Goal: Task Accomplishment & Management: Use online tool/utility

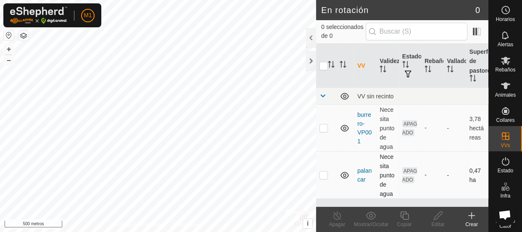
checkbox input "true"
click at [438, 215] on icon at bounding box center [438, 215] width 11 height 10
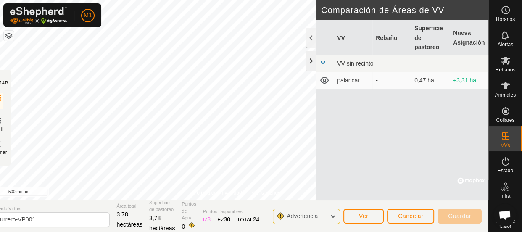
click at [311, 60] on div at bounding box center [311, 61] width 10 height 20
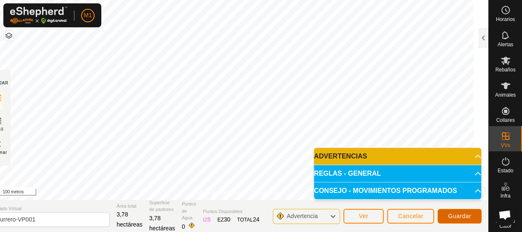
click at [467, 215] on font "Guardar" at bounding box center [459, 216] width 23 height 7
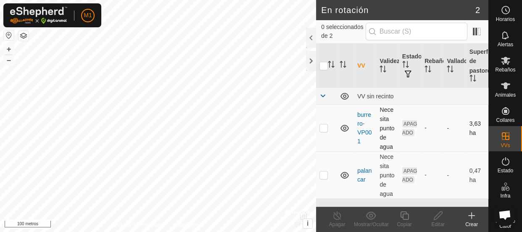
click at [325, 129] on p-checkbox at bounding box center [323, 127] width 8 height 7
checkbox input "true"
click at [438, 223] on font "Editar" at bounding box center [437, 224] width 13 height 6
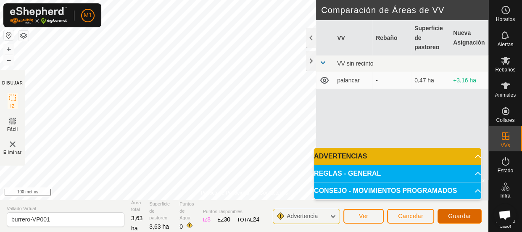
click at [449, 214] on font "Guardar" at bounding box center [459, 216] width 23 height 7
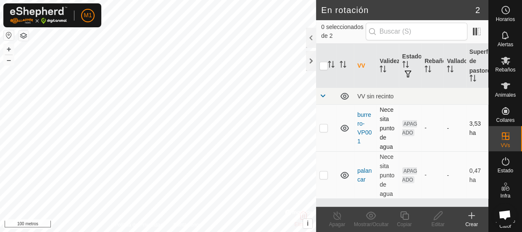
click at [323, 130] on p-checkbox at bounding box center [323, 127] width 8 height 7
checkbox input "true"
click at [438, 218] on icon at bounding box center [438, 215] width 11 height 10
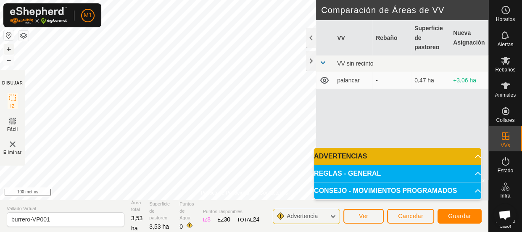
click at [7, 49] on font "+" at bounding box center [9, 49] width 5 height 9
click at [444, 213] on button "Guardar" at bounding box center [459, 216] width 44 height 15
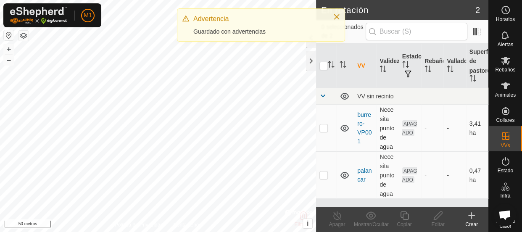
click at [320, 134] on td at bounding box center [326, 128] width 20 height 47
checkbox input "true"
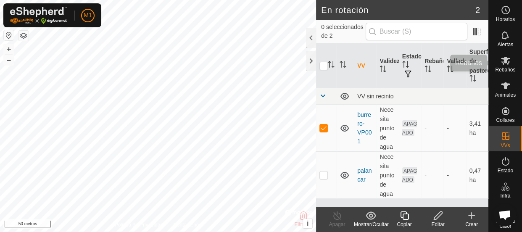
click at [500, 67] on font "Rebaños" at bounding box center [505, 70] width 20 height 6
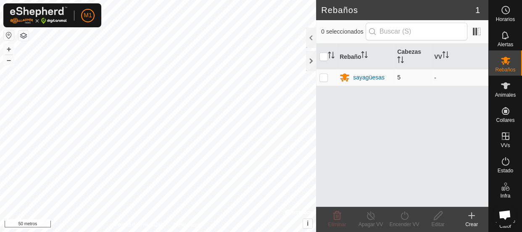
click at [322, 76] on p-checkbox at bounding box center [323, 77] width 8 height 7
checkbox input "true"
click at [402, 223] on font "Encender VV" at bounding box center [404, 224] width 30 height 6
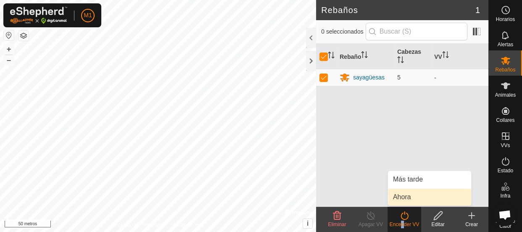
click at [400, 196] on link "Ahora" at bounding box center [429, 197] width 83 height 17
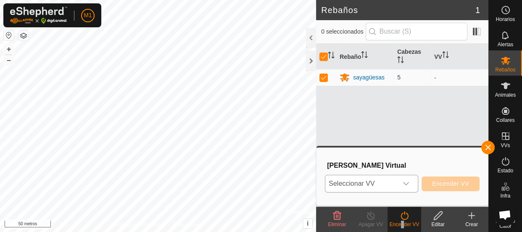
click at [393, 182] on span "Seleccionar VV" at bounding box center [361, 183] width 72 height 17
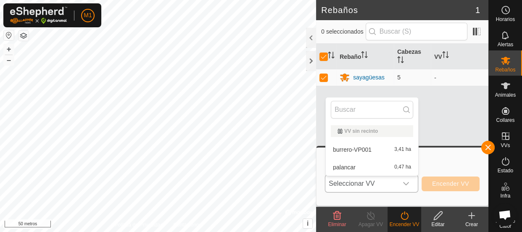
click at [385, 150] on li "burrero-VP001 3,41 ha" at bounding box center [372, 149] width 92 height 17
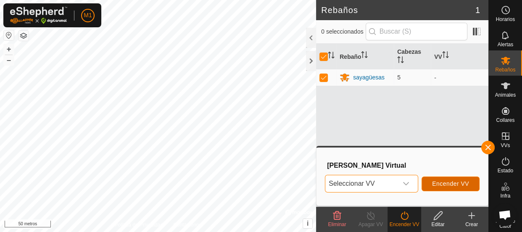
click at [444, 188] on button "Encender VV" at bounding box center [450, 183] width 58 height 15
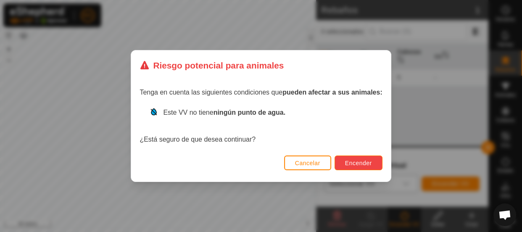
click at [364, 160] on font "Encender" at bounding box center [358, 163] width 27 height 7
